Goal: Ask a question

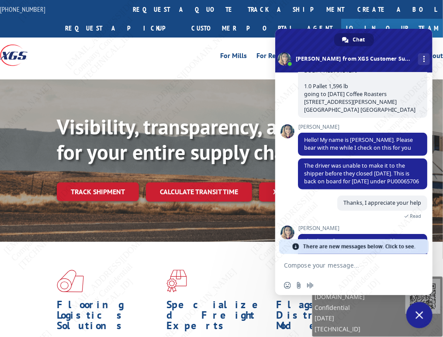
scroll to position [99, 0]
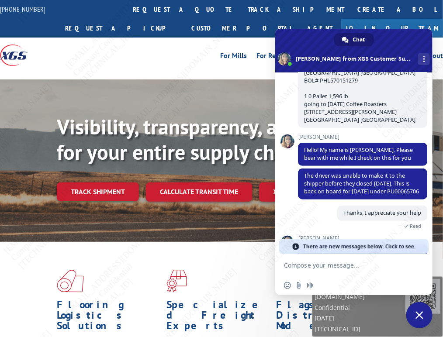
click at [380, 250] on span "There are new messages below. Click to see." at bounding box center [359, 246] width 112 height 15
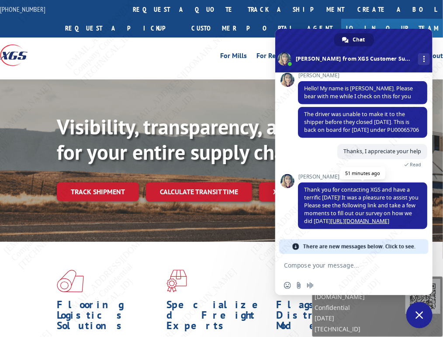
click at [373, 223] on link "[URL][DOMAIN_NAME]" at bounding box center [360, 221] width 59 height 7
click at [313, 266] on textarea "Compose your message..." at bounding box center [344, 266] width 121 height 8
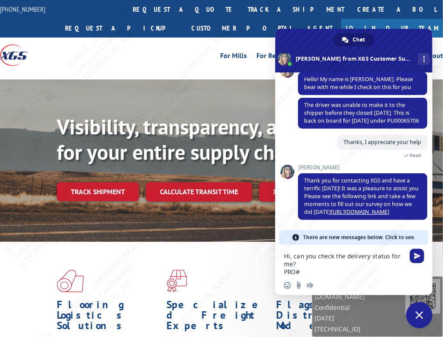
paste textarea "1071553130"
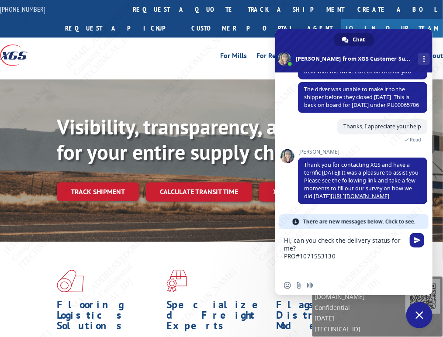
drag, startPoint x: 301, startPoint y: 255, endPoint x: 319, endPoint y: 265, distance: 21.3
click at [301, 255] on textarea "Hi, can you check the delivery status for me? PRO#1071553130" at bounding box center [344, 256] width 121 height 39
paste textarea "CONSIGNEE (TO) Save to Addressbook [PERSON_NAME] Distribution [STREET_ADDRESS]"
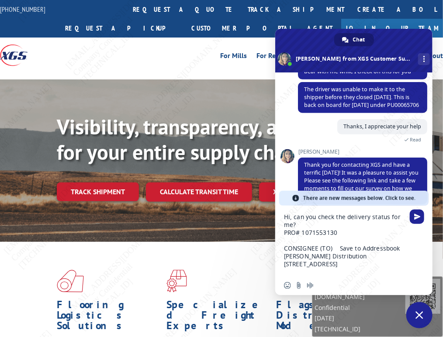
click at [335, 250] on textarea "Hi, can you check the delivery status for me? PRO# 1071553130 CONSIGNEE (TO) Sa…" at bounding box center [344, 244] width 121 height 63
drag, startPoint x: 377, startPoint y: 248, endPoint x: 322, endPoint y: 248, distance: 54.6
click at [322, 248] on textarea "Hi, can you check the delivery status for me? PRO# 1071553130 CONSIGNEE (TO) Sa…" at bounding box center [344, 244] width 121 height 63
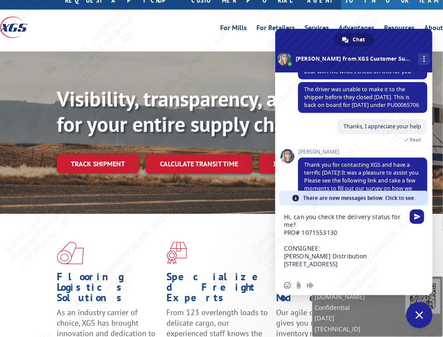
scroll to position [44, 0]
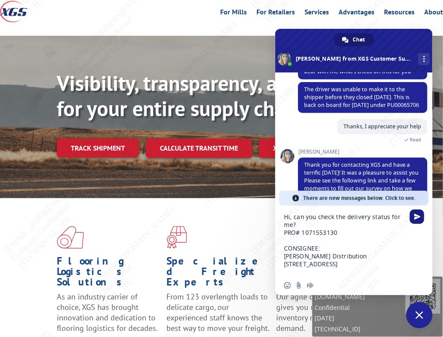
type textarea "Hi, can you check the delivery status for me? PRO# 1071553130 CONSIGNEE: [PERSO…"
click at [415, 217] on span "Send" at bounding box center [417, 217] width 7 height 7
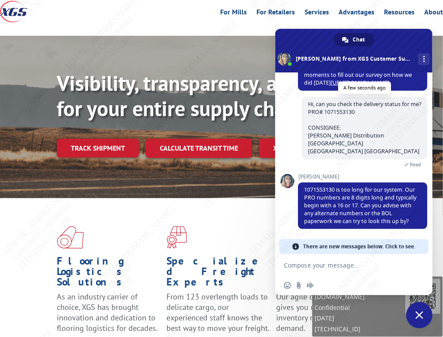
scroll to position [322, 0]
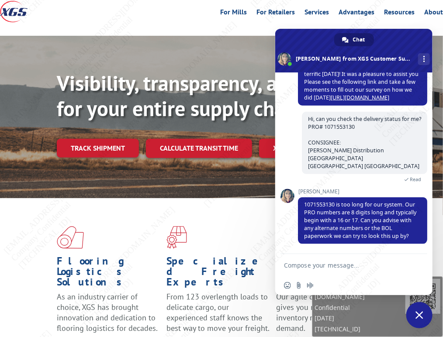
click at [323, 266] on textarea "Compose your message..." at bounding box center [344, 266] width 121 height 8
type textarea "T"
type textarea "Hi, sorry I will get back to you on this"
click at [417, 263] on span "Send" at bounding box center [417, 265] width 7 height 7
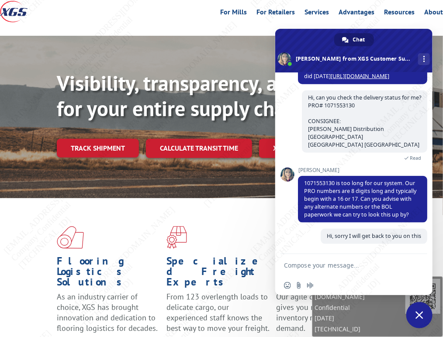
scroll to position [344, 0]
